Goal: Find specific page/section

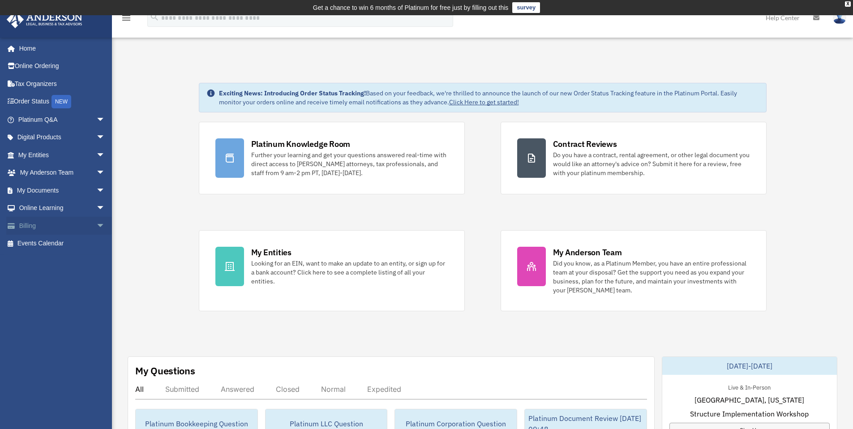
click at [48, 226] on link "Billing arrow_drop_down" at bounding box center [62, 226] width 112 height 18
click at [30, 226] on link "Billing arrow_drop_down" at bounding box center [62, 226] width 112 height 18
click at [96, 225] on span "arrow_drop_down" at bounding box center [105, 226] width 18 height 18
click at [66, 264] on link "Past Invoices" at bounding box center [66, 262] width 106 height 18
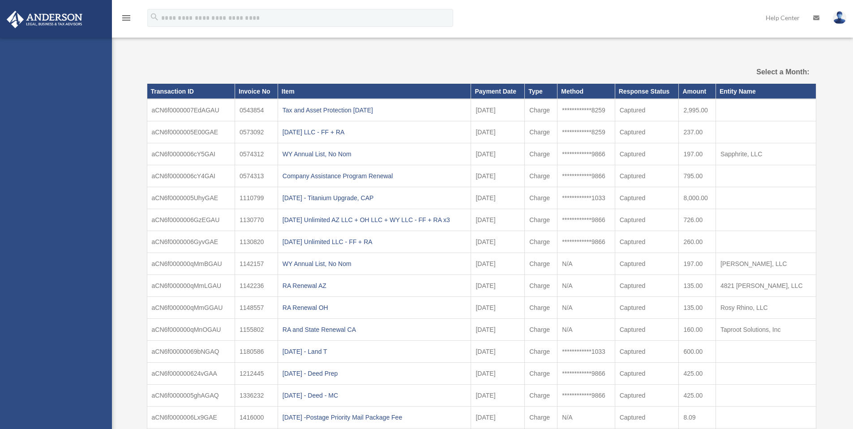
select select
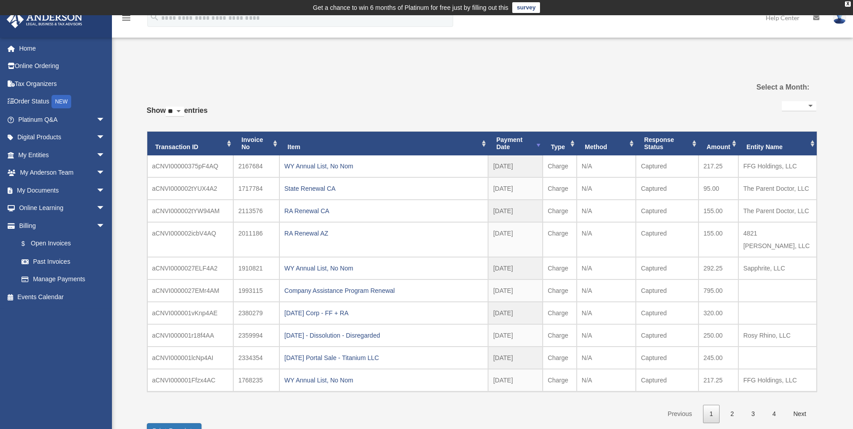
scroll to position [53, 0]
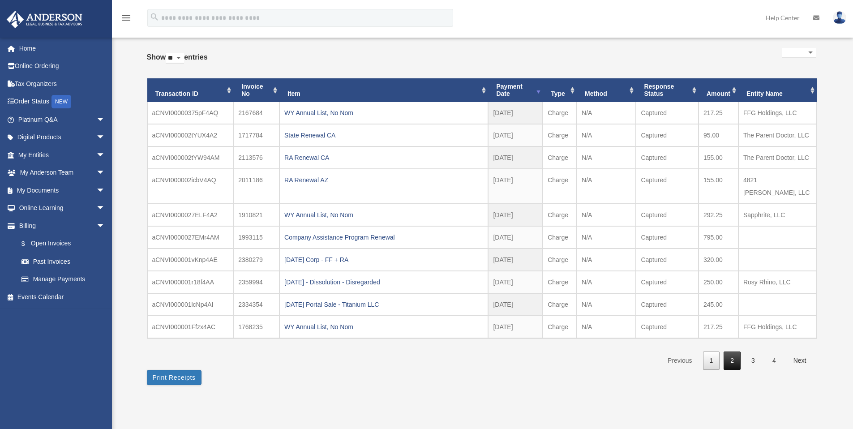
click at [732, 352] on link "2" at bounding box center [732, 361] width 17 height 18
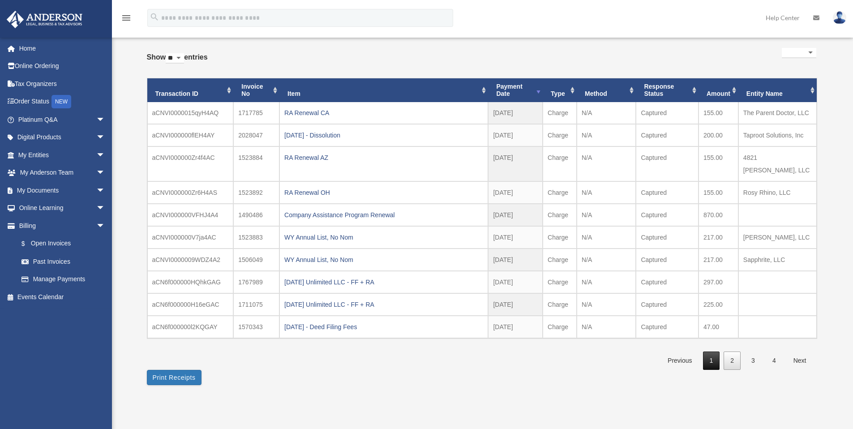
click at [715, 352] on link "1" at bounding box center [711, 361] width 17 height 18
